Goal: Information Seeking & Learning: Learn about a topic

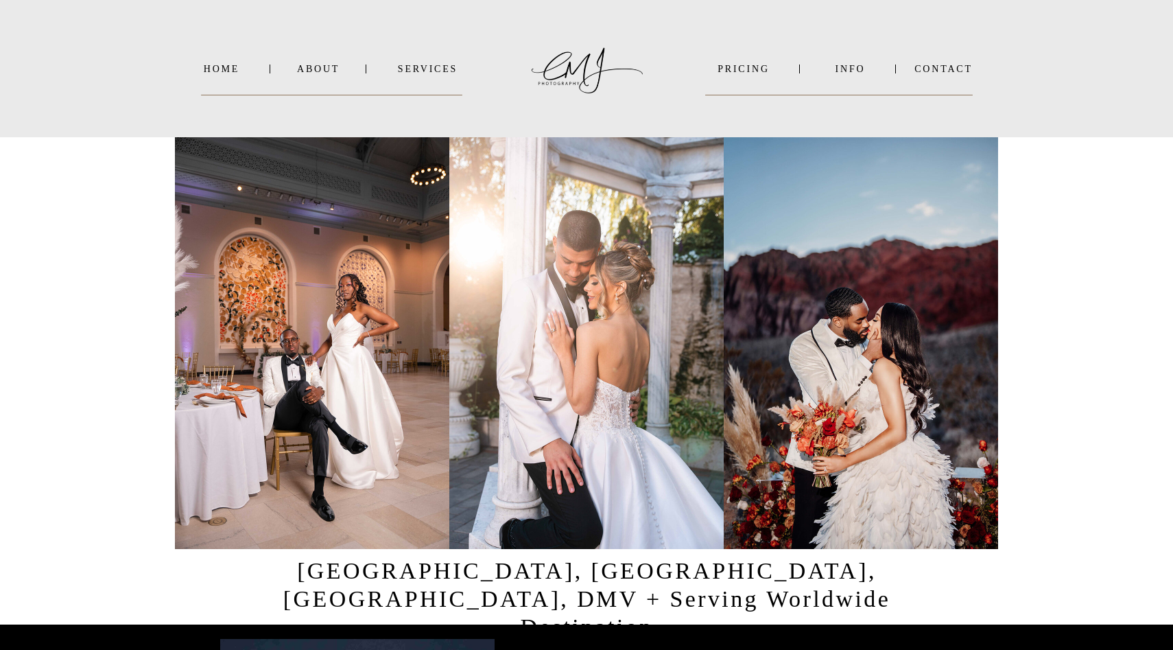
click at [445, 67] on nav "SERVICES" at bounding box center [427, 69] width 69 height 10
click at [441, 89] on b "WEDDINGS" at bounding box center [438, 87] width 57 height 10
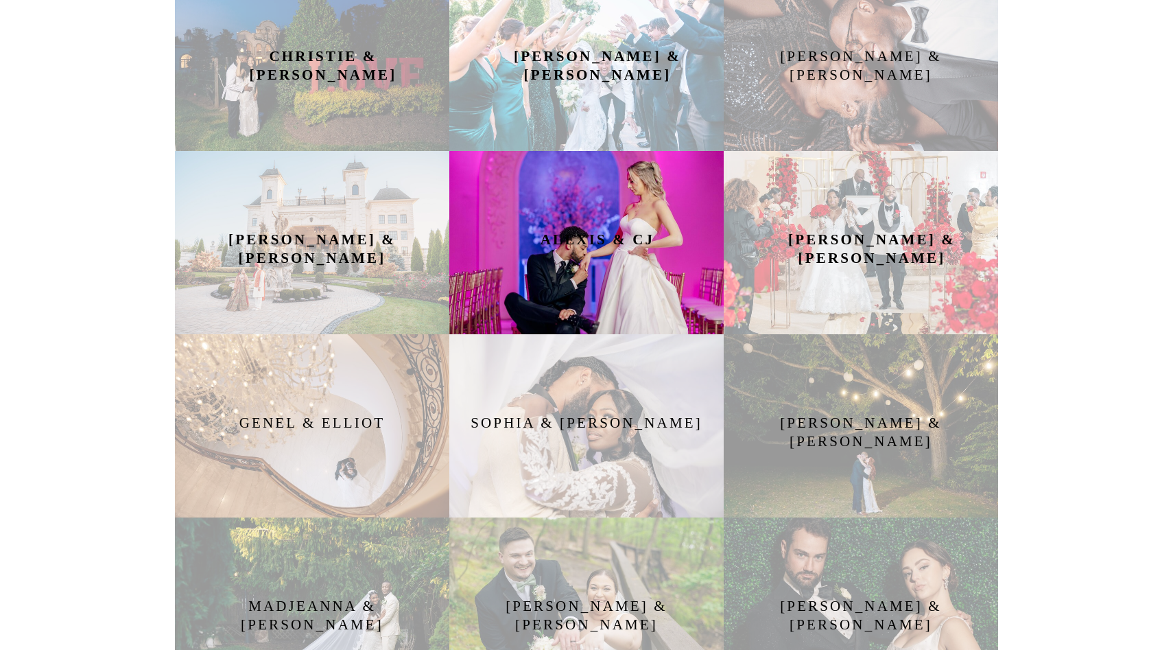
scroll to position [808, 0]
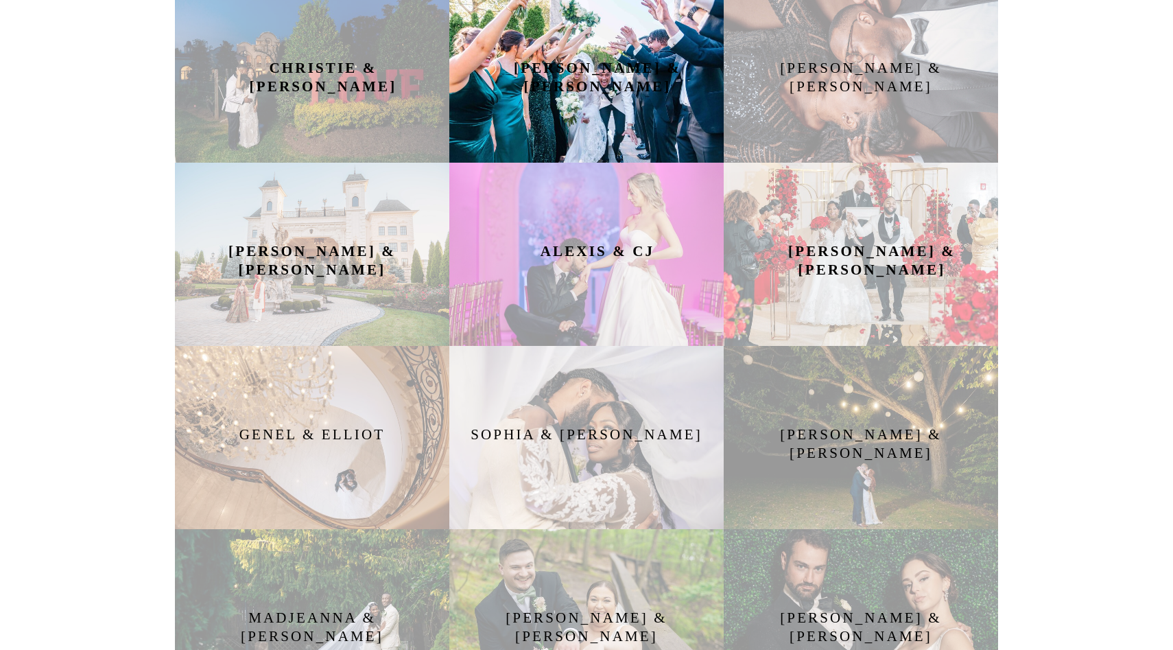
click at [587, 118] on div at bounding box center [586, 70] width 274 height 183
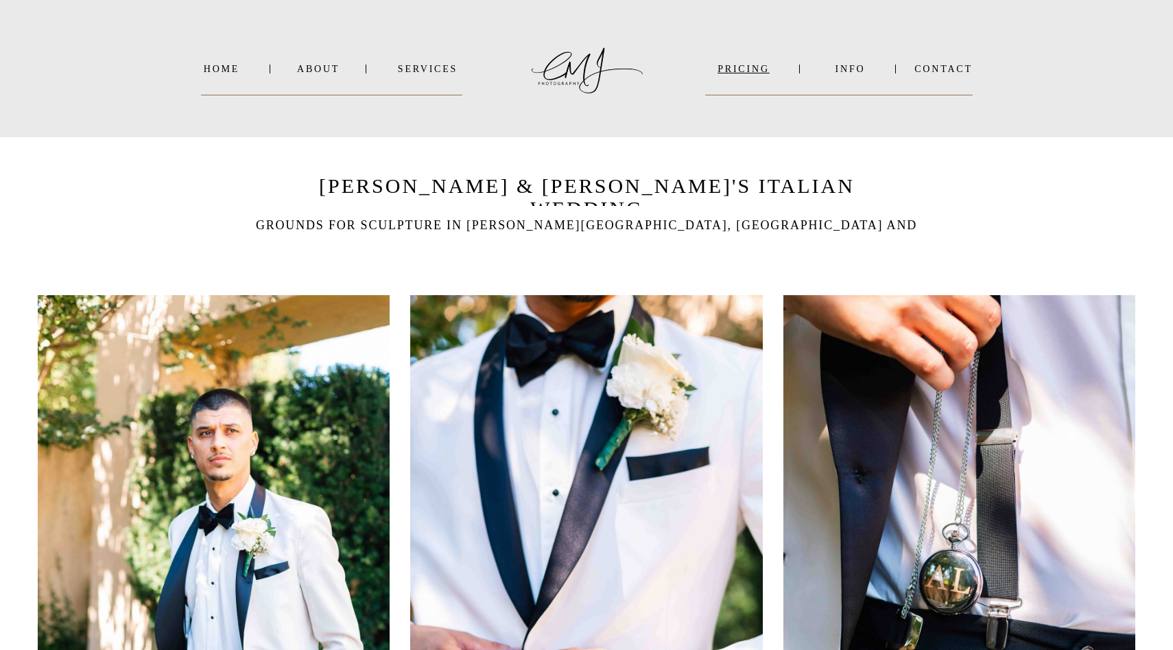
click at [757, 71] on nav "PRICING" at bounding box center [743, 69] width 77 height 10
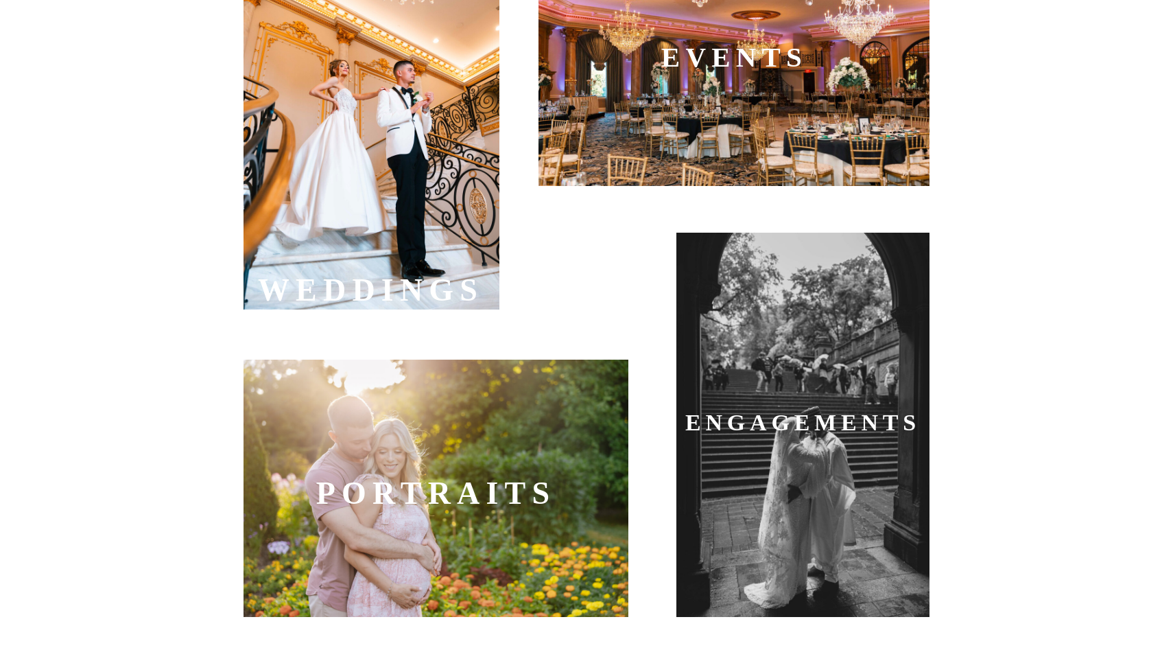
scroll to position [593, 0]
click at [425, 191] on div at bounding box center [372, 118] width 256 height 384
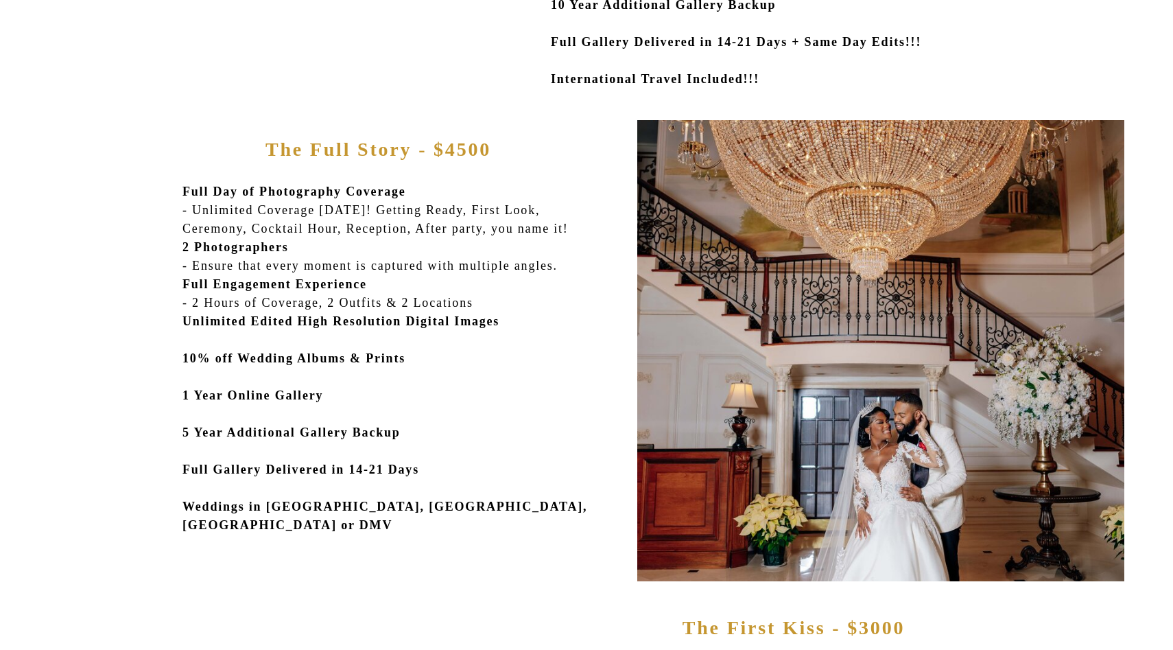
scroll to position [548, 0]
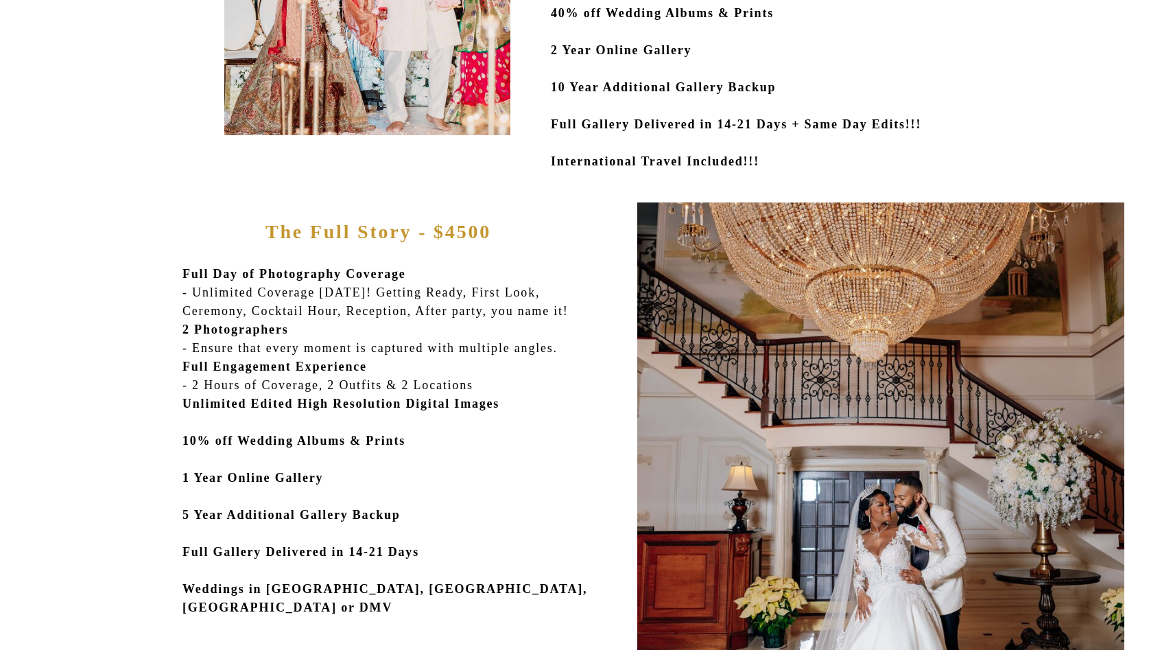
scroll to position [477, 0]
